Goal: Task Accomplishment & Management: Complete application form

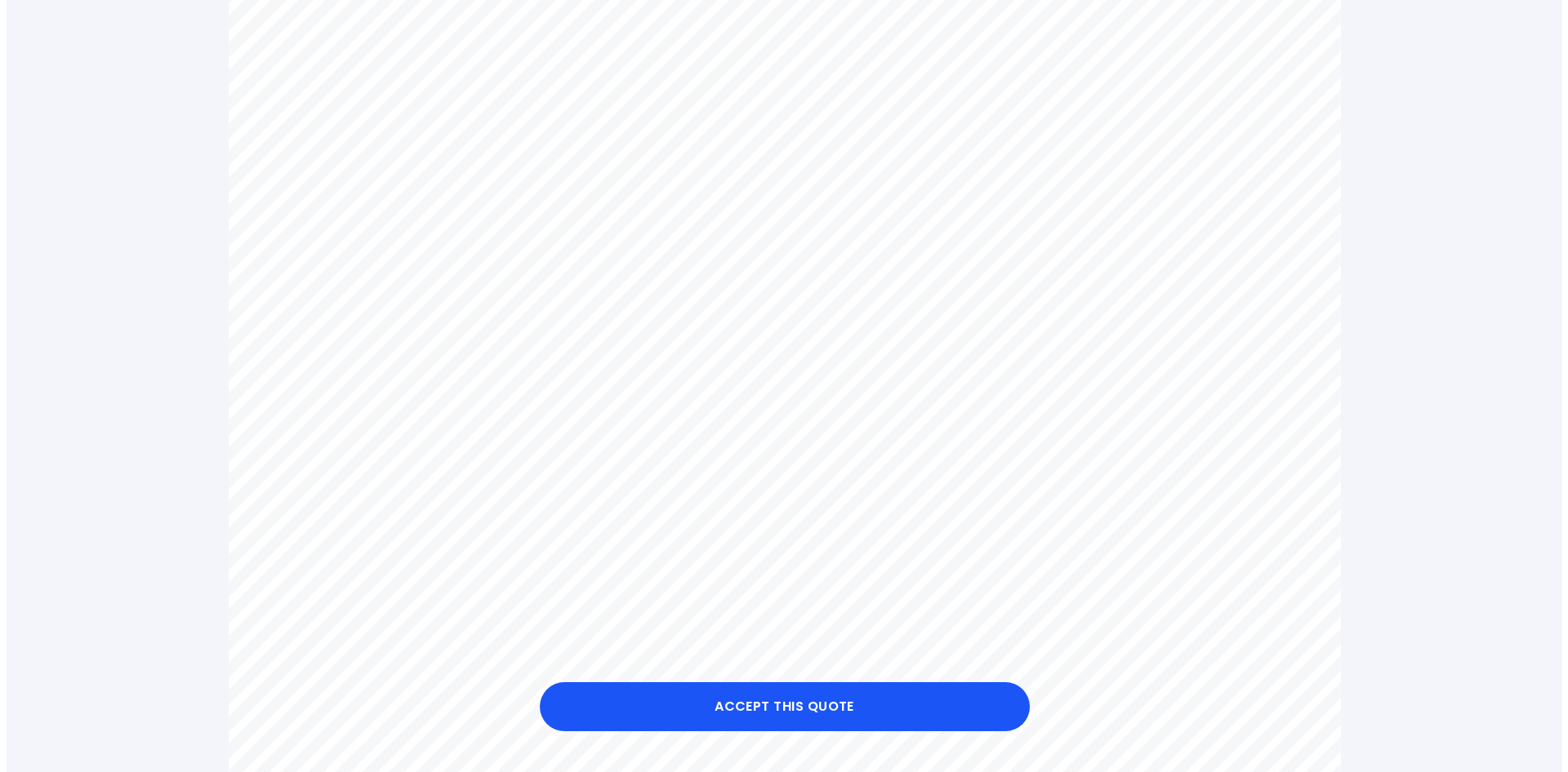
scroll to position [1062, 0]
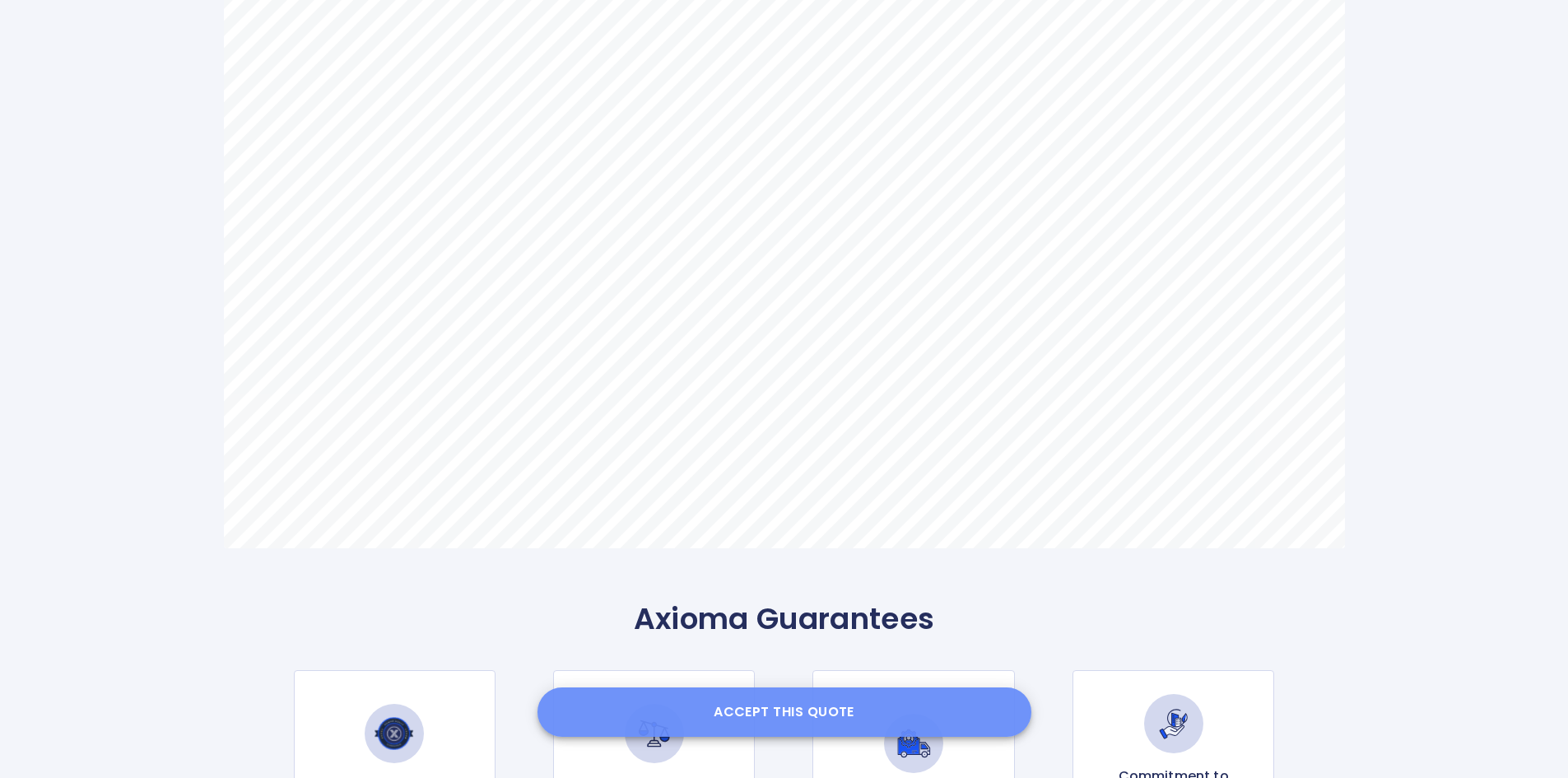
click at [769, 711] on button "Accept this Quote" at bounding box center [784, 712] width 494 height 49
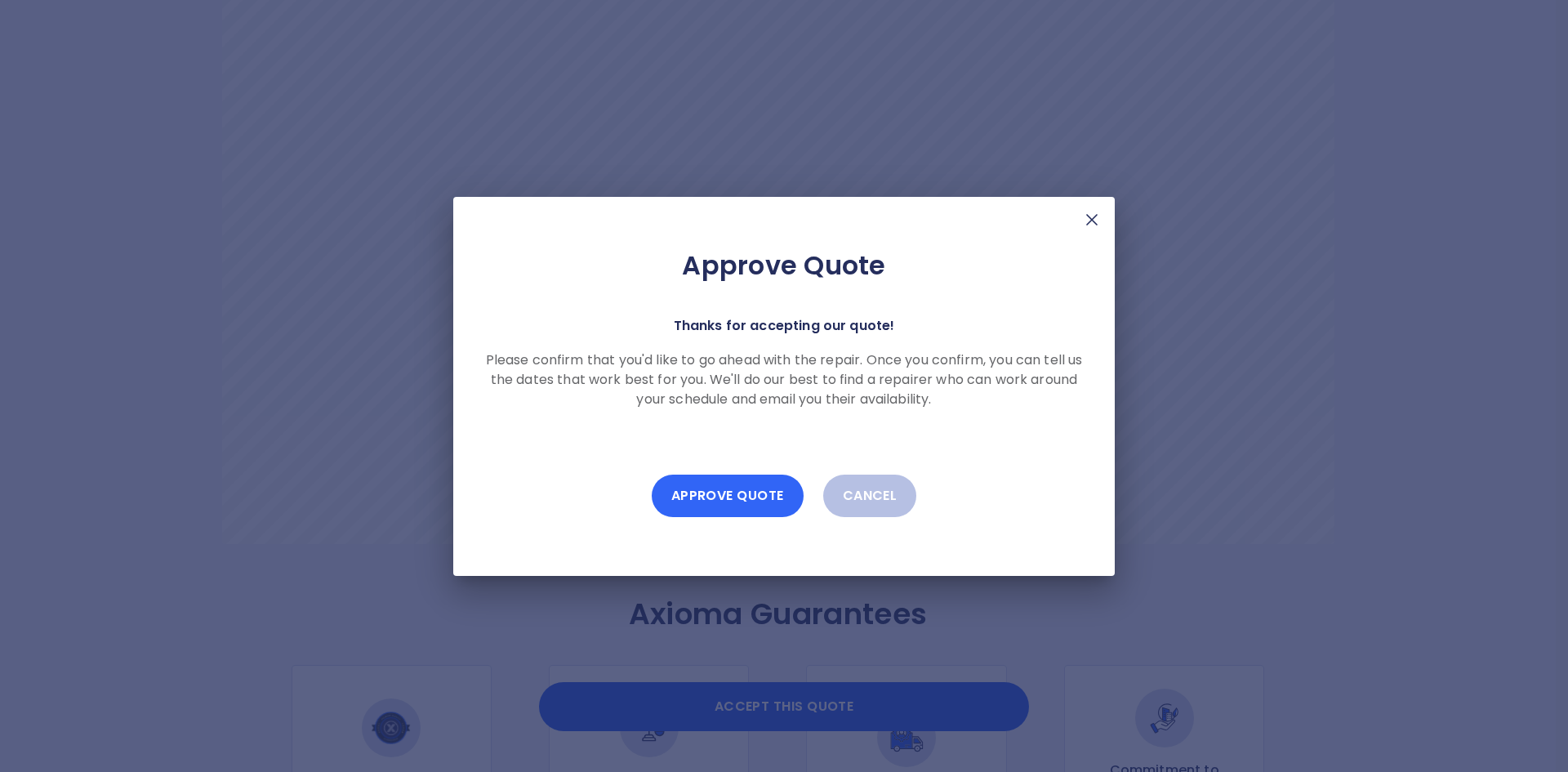
click at [741, 505] on button "Approve Quote" at bounding box center [727, 496] width 152 height 42
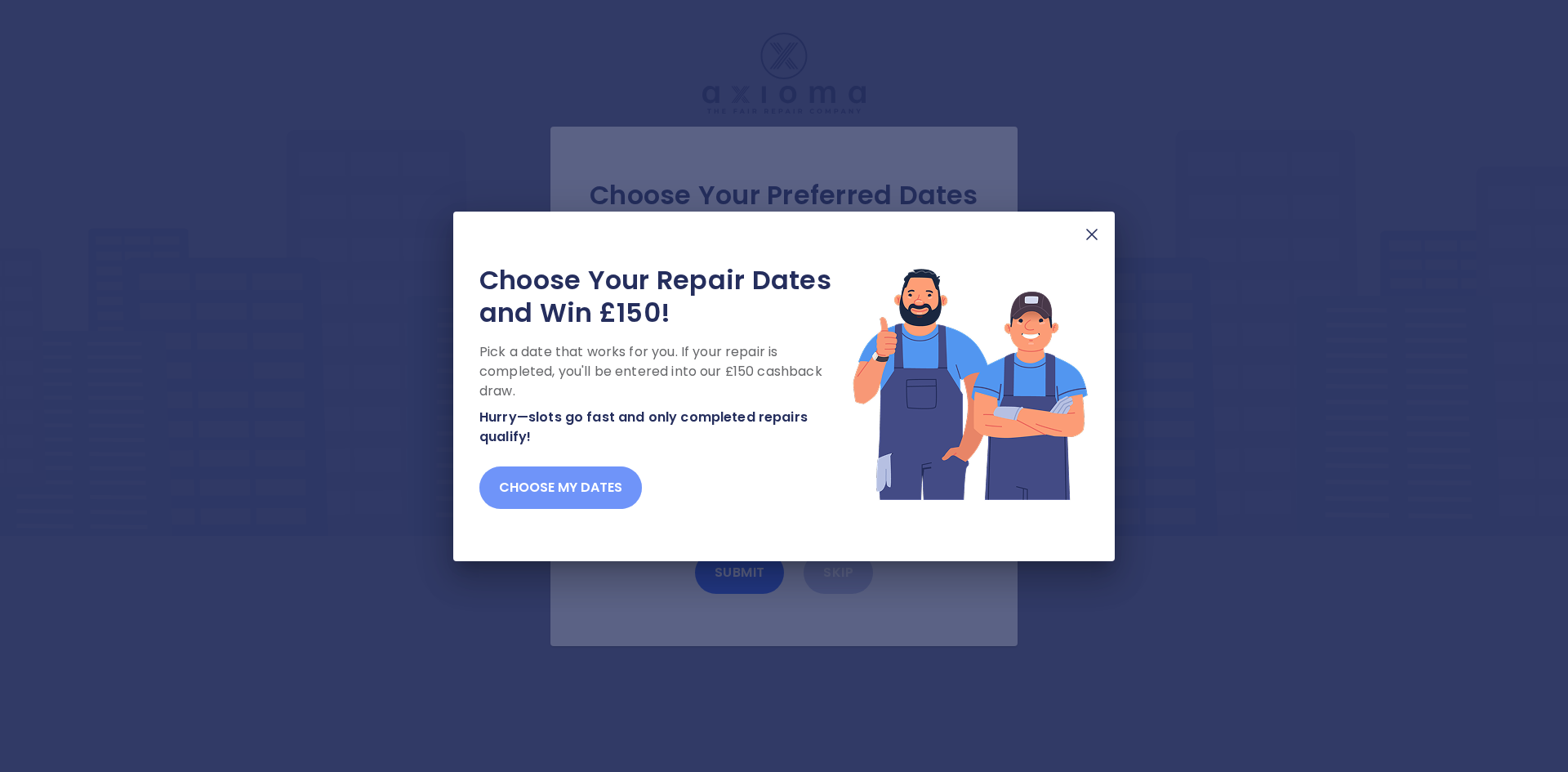
click at [579, 485] on button "Choose my dates" at bounding box center [561, 487] width 163 height 42
click at [586, 500] on button "Choose my dates" at bounding box center [561, 487] width 163 height 42
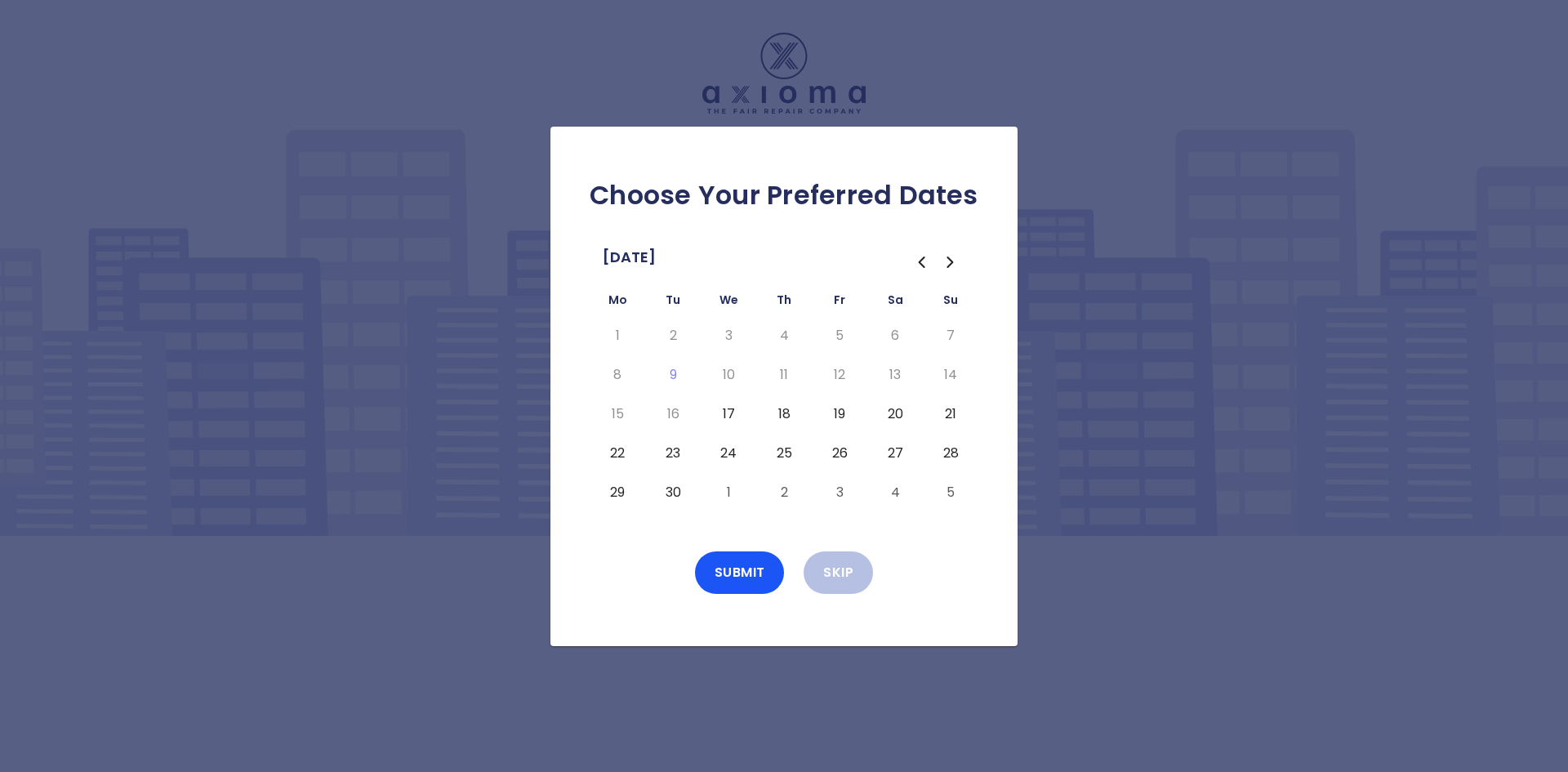
click at [834, 412] on button "19" at bounding box center [840, 415] width 29 height 26
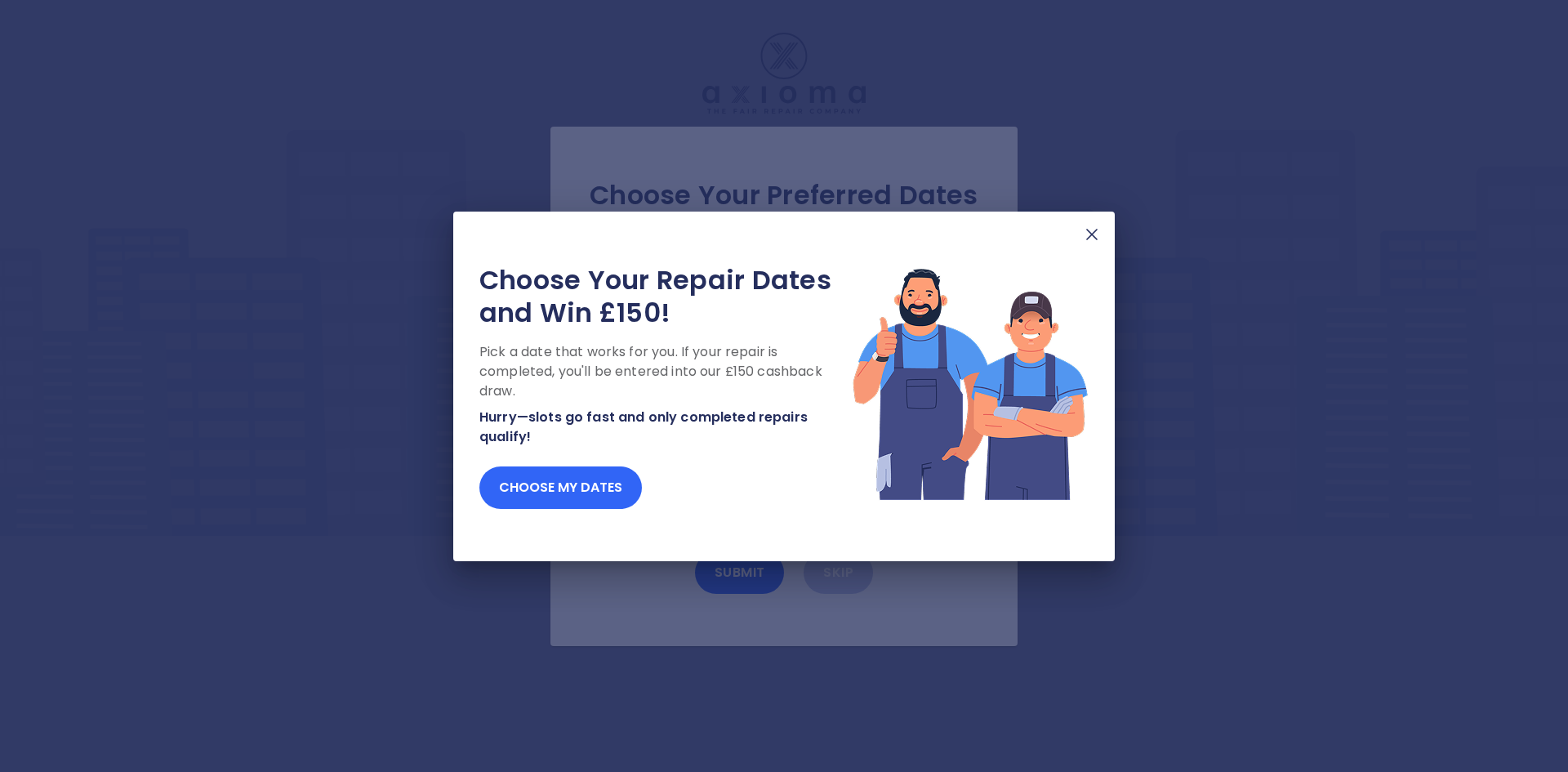
click at [614, 483] on button "Choose my dates" at bounding box center [561, 487] width 163 height 42
click at [586, 485] on button "Choose my dates" at bounding box center [561, 487] width 163 height 42
click at [540, 493] on button "Choose my dates" at bounding box center [561, 487] width 163 height 42
click at [561, 491] on button "Choose my dates" at bounding box center [561, 487] width 163 height 42
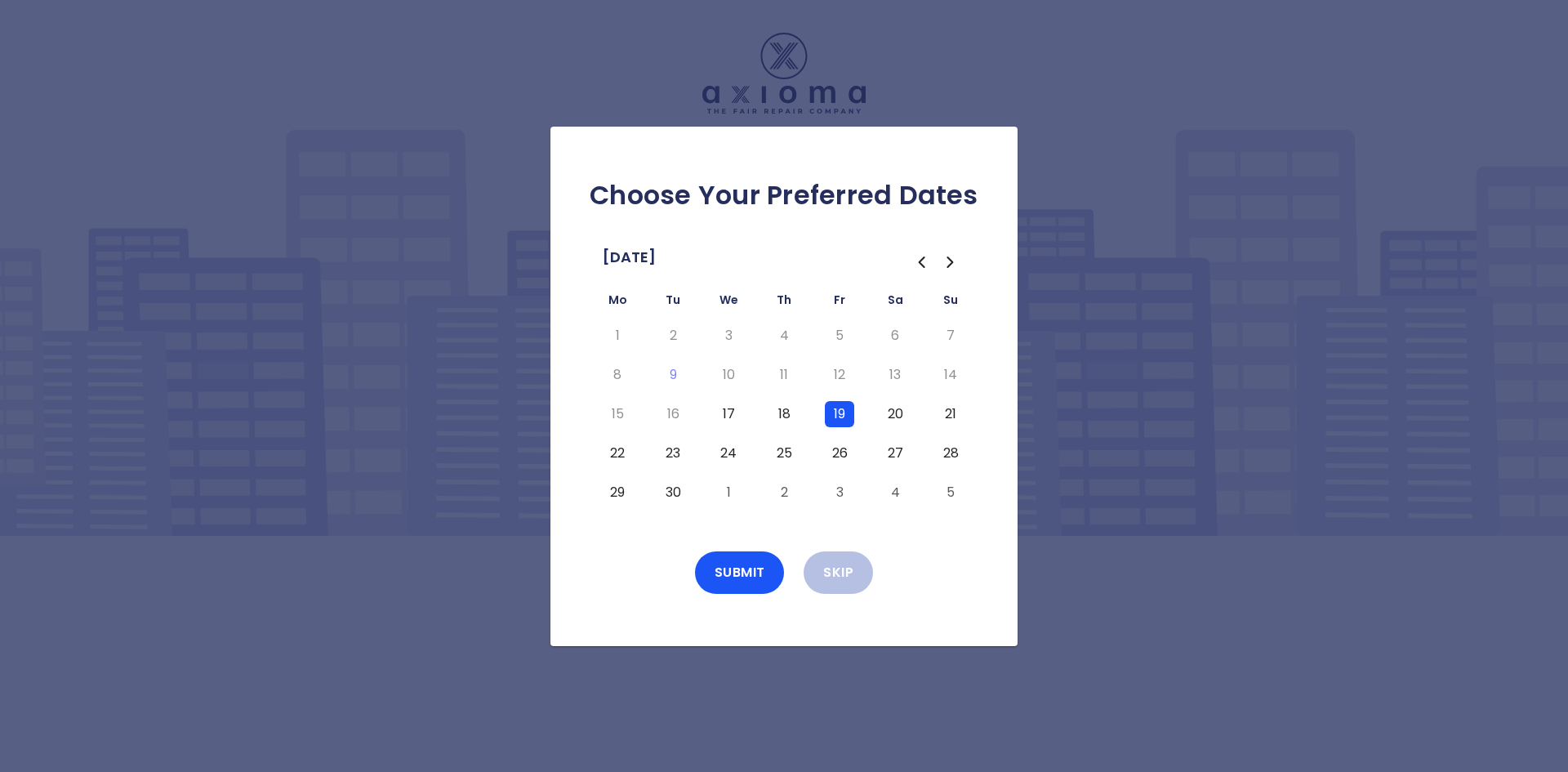
click at [785, 412] on button "18" at bounding box center [784, 415] width 29 height 26
click at [622, 453] on button "22" at bounding box center [617, 453] width 29 height 26
click at [785, 452] on button "25" at bounding box center [784, 453] width 29 height 26
click at [838, 454] on button "26" at bounding box center [840, 453] width 29 height 26
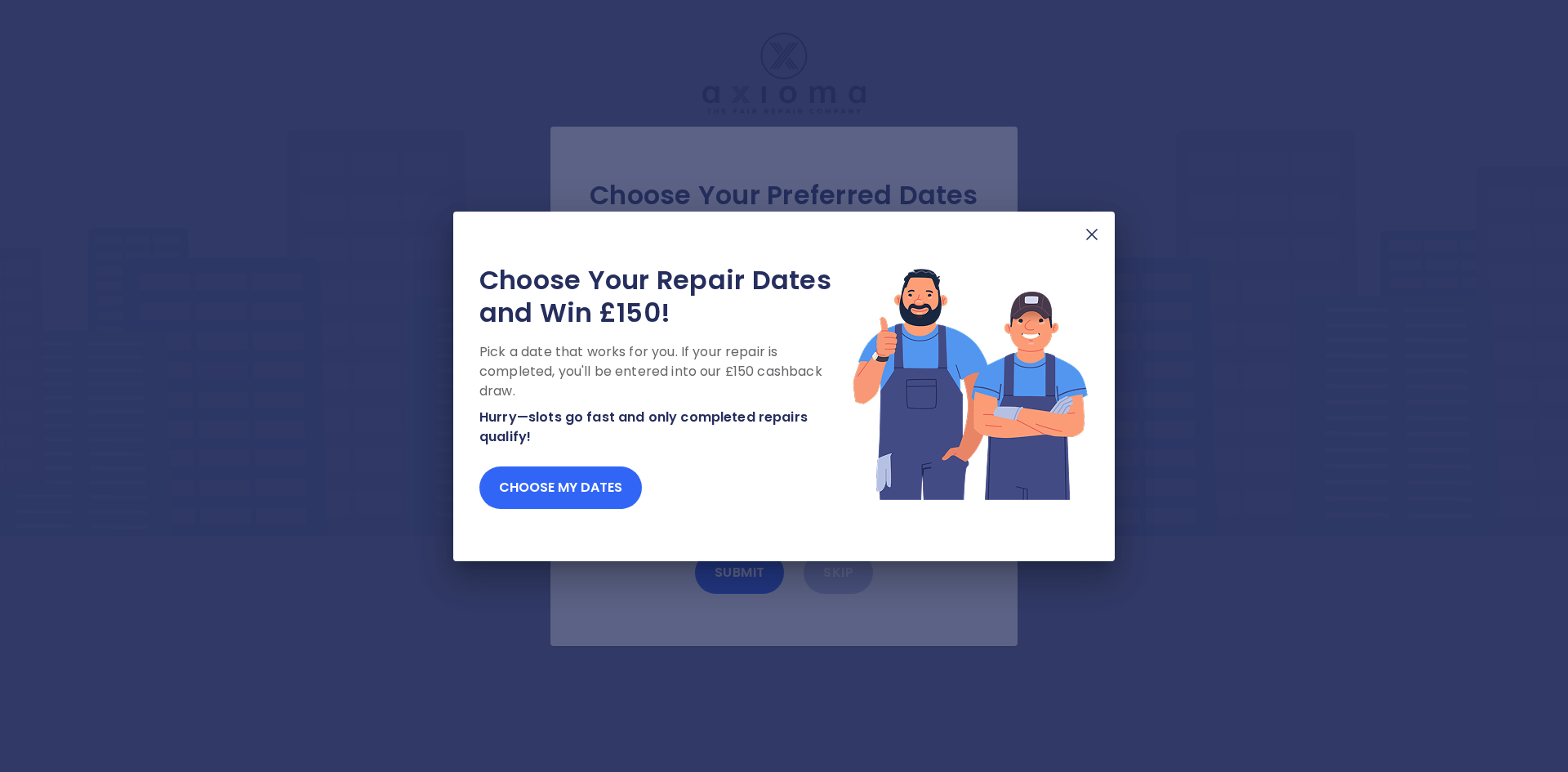
click at [574, 488] on button "Choose my dates" at bounding box center [561, 487] width 163 height 42
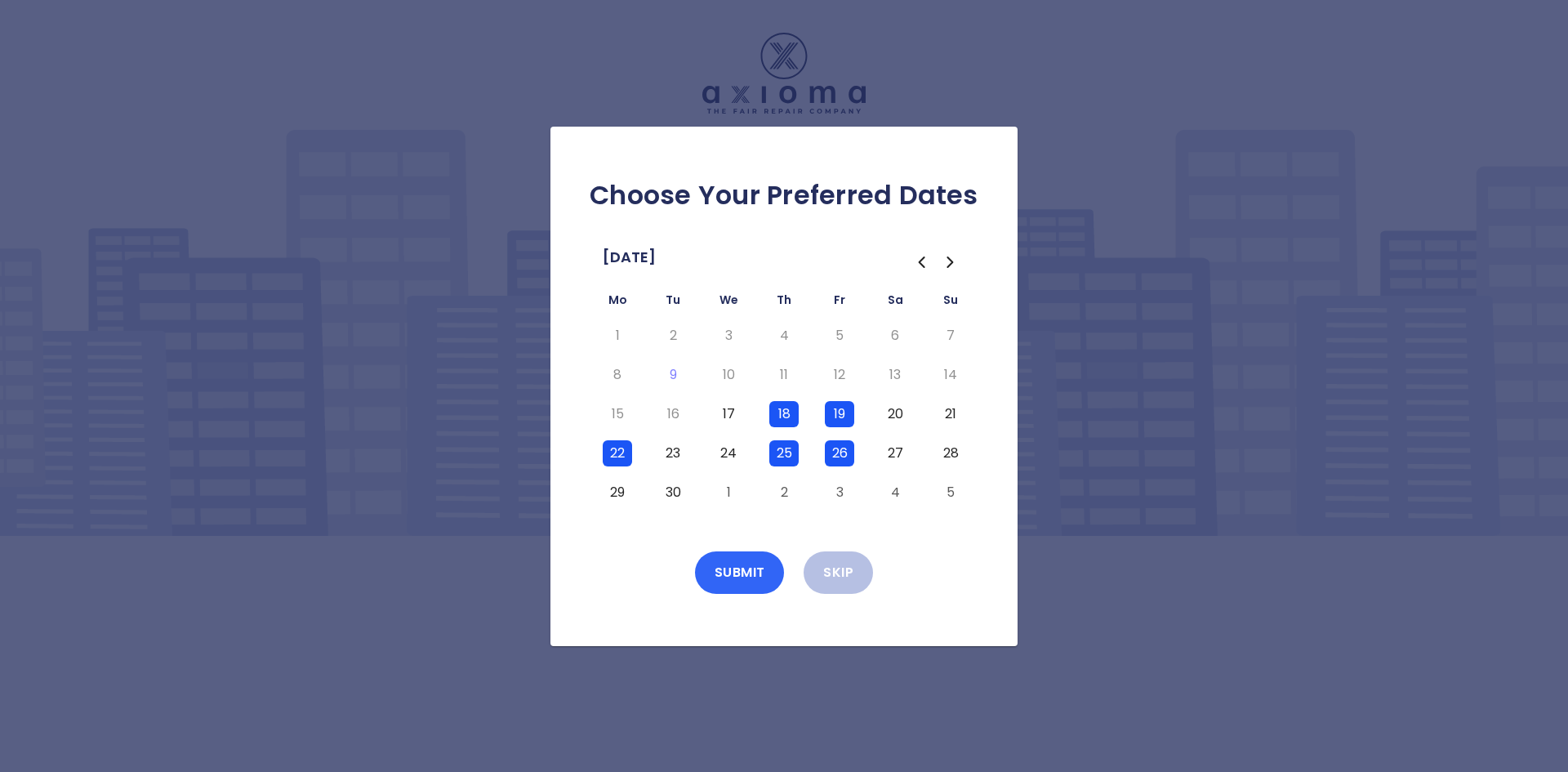
click at [745, 576] on button "Submit" at bounding box center [740, 572] width 90 height 42
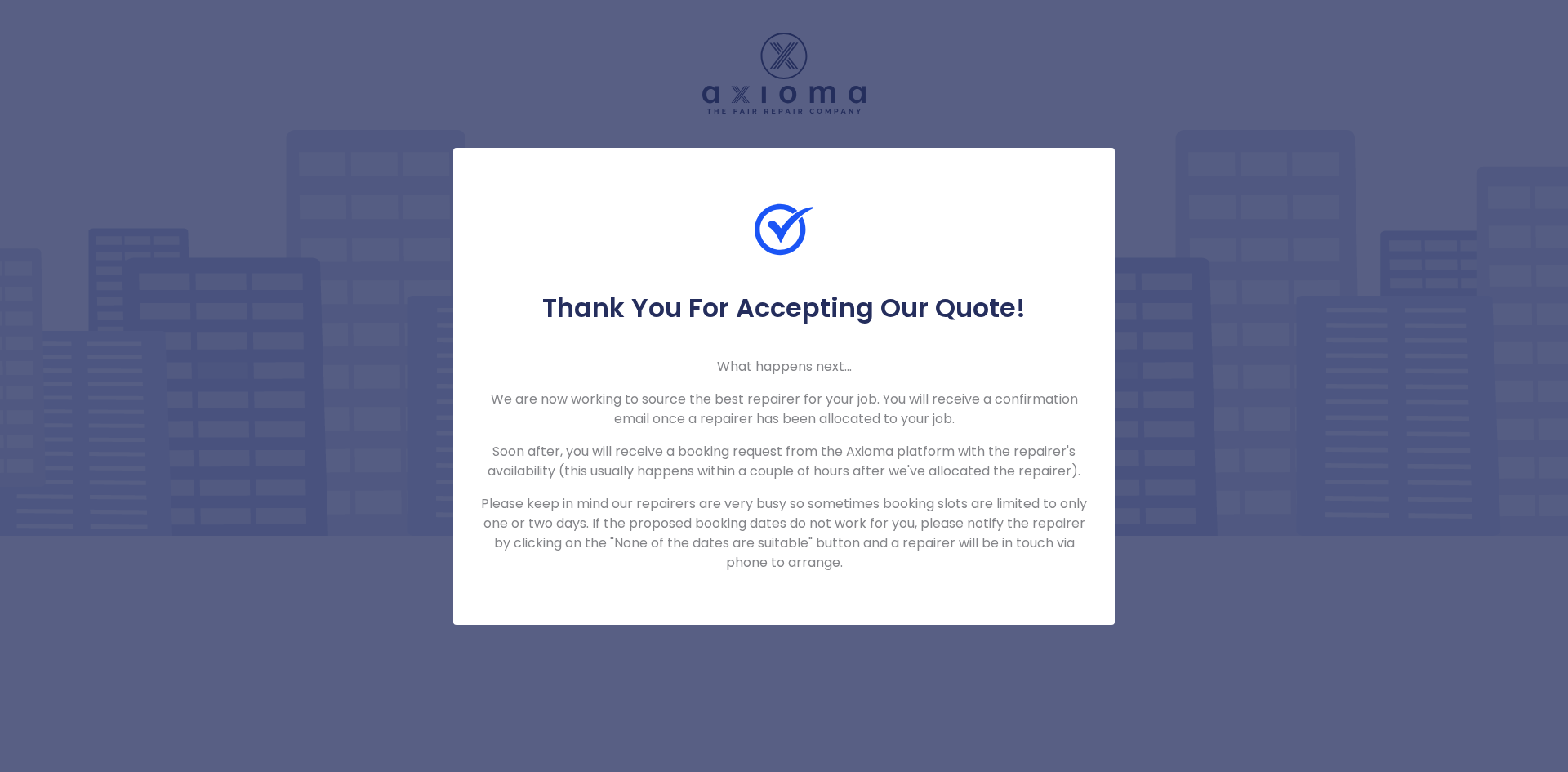
click at [306, 397] on div "Thank You For Accepting Our Quote! What happens next... We are now working to s…" at bounding box center [784, 386] width 1568 height 772
